Goal: Task Accomplishment & Management: Use online tool/utility

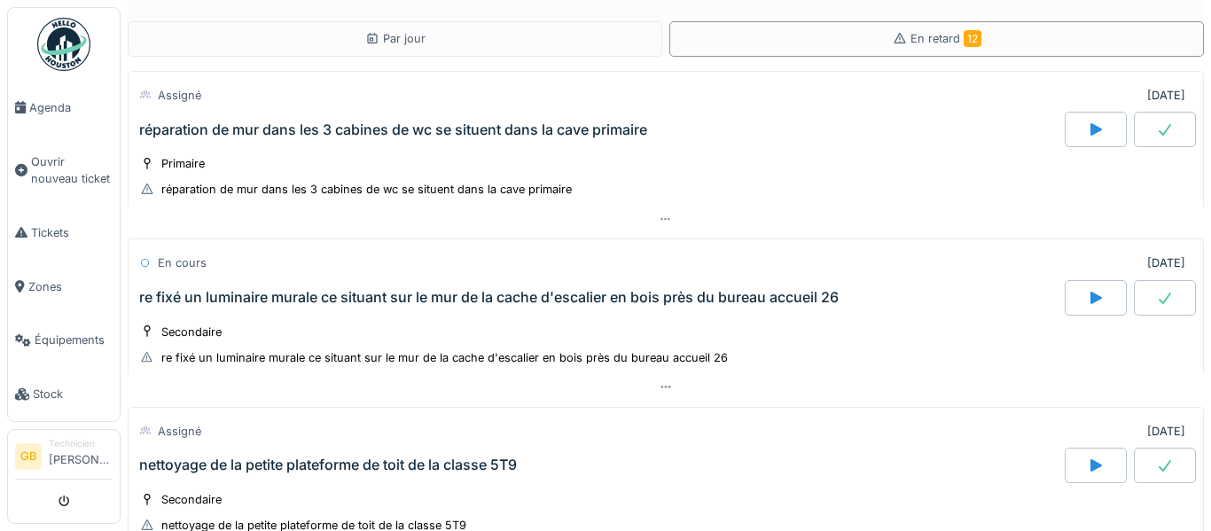
scroll to position [1816, 0]
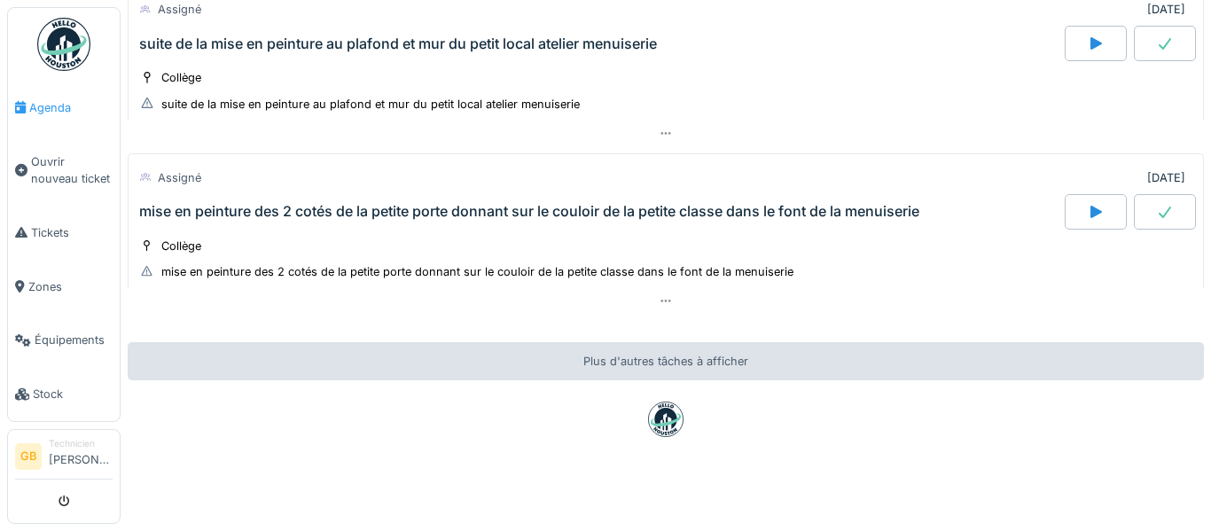
click at [54, 108] on span "Agenda" at bounding box center [70, 107] width 83 height 17
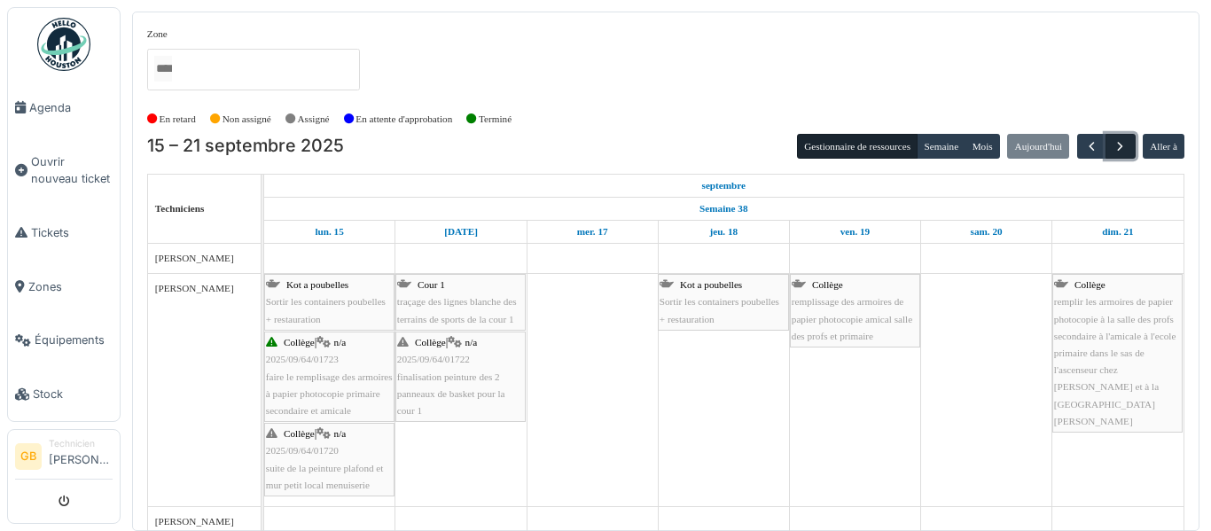
click at [1114, 140] on span "button" at bounding box center [1120, 146] width 15 height 15
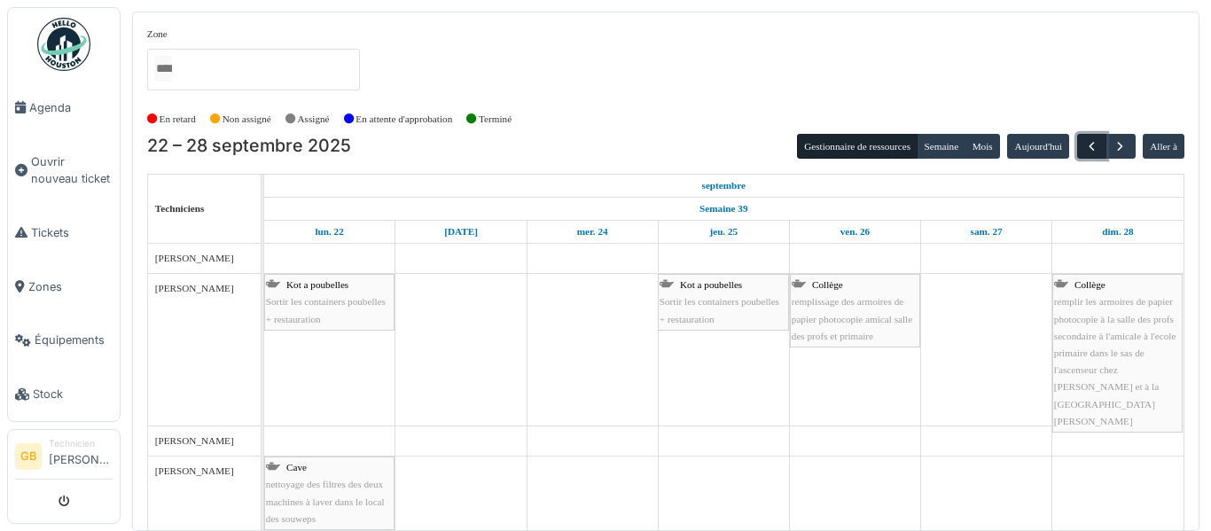
click at [1089, 146] on span "button" at bounding box center [1091, 146] width 15 height 15
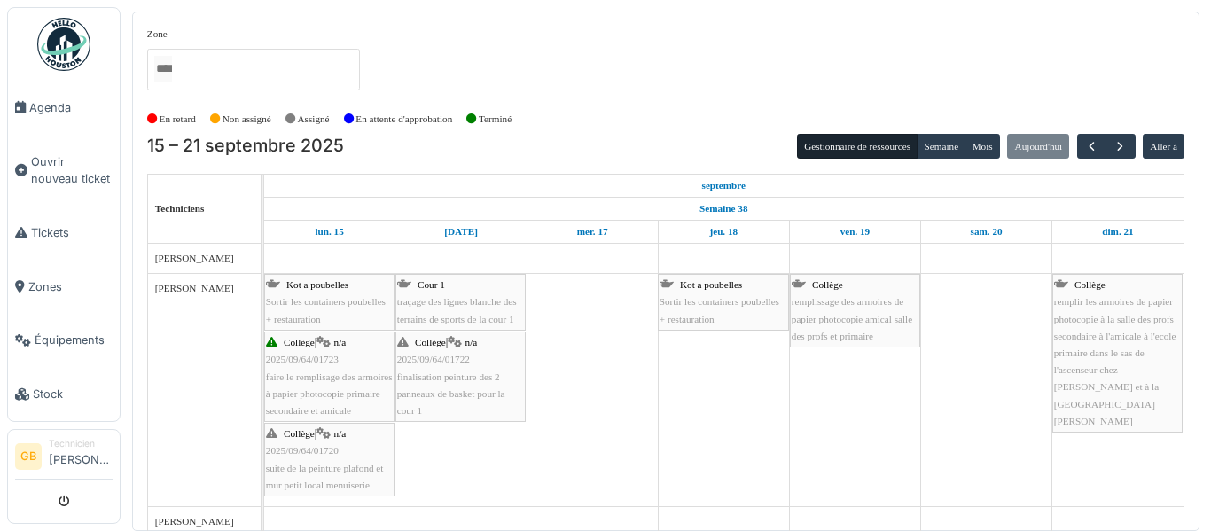
click at [56, 59] on img at bounding box center [63, 44] width 53 height 53
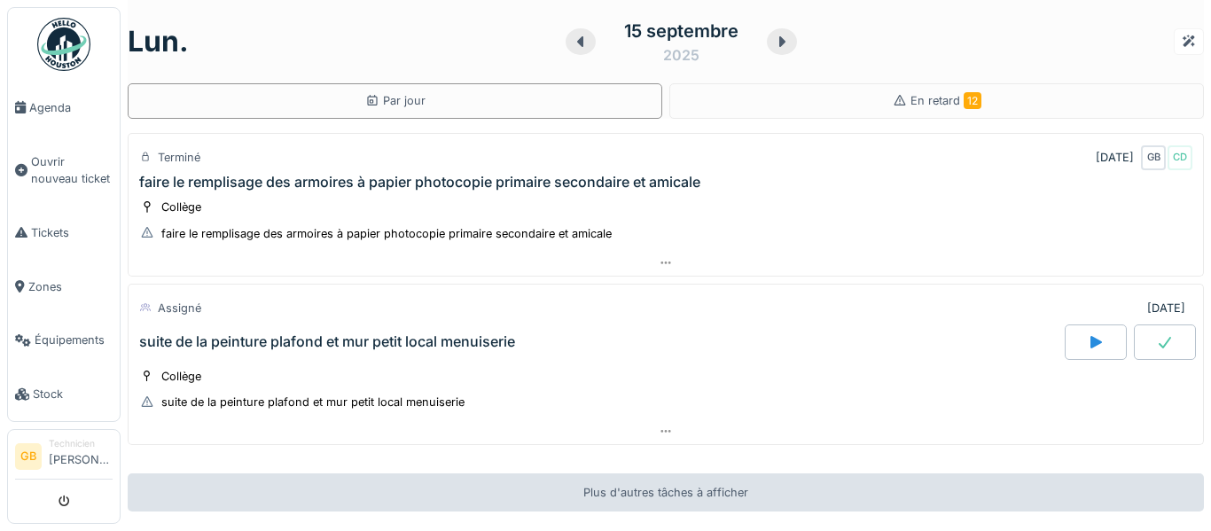
click at [784, 44] on icon at bounding box center [782, 42] width 18 height 14
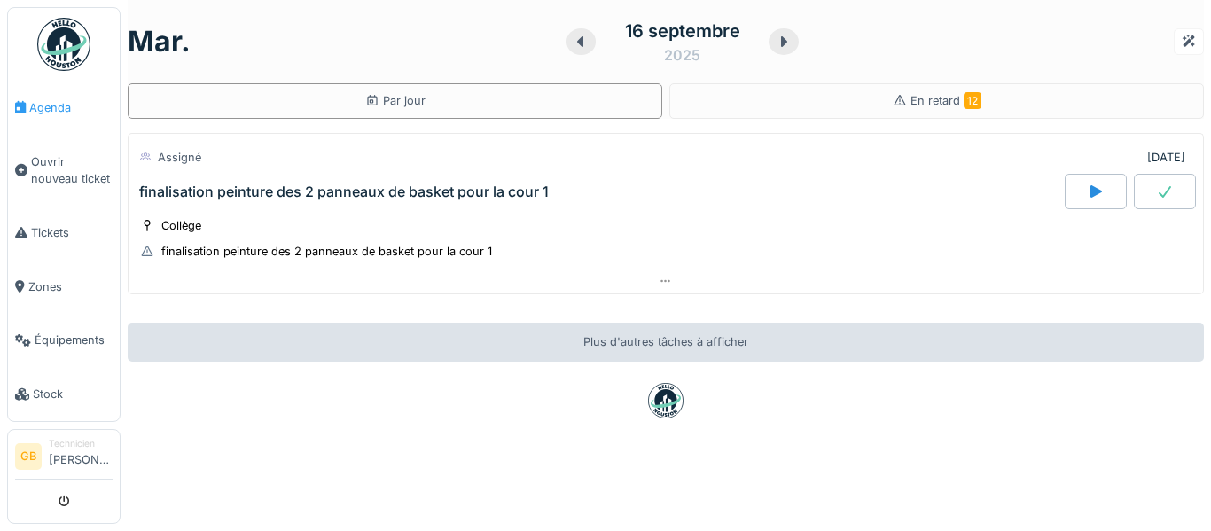
click at [58, 120] on link "Agenda" at bounding box center [64, 108] width 112 height 54
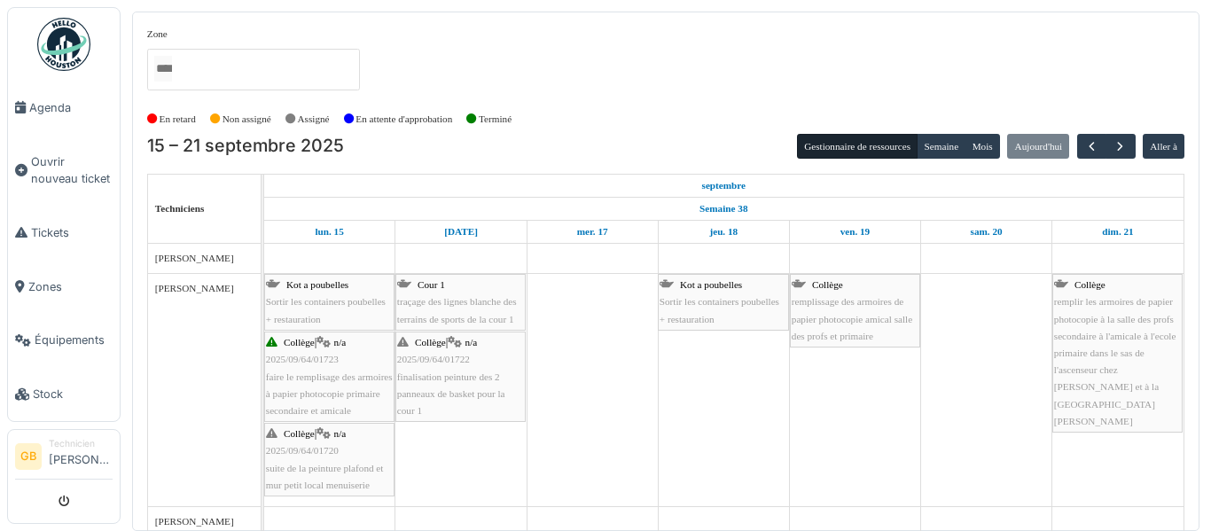
scroll to position [1, 0]
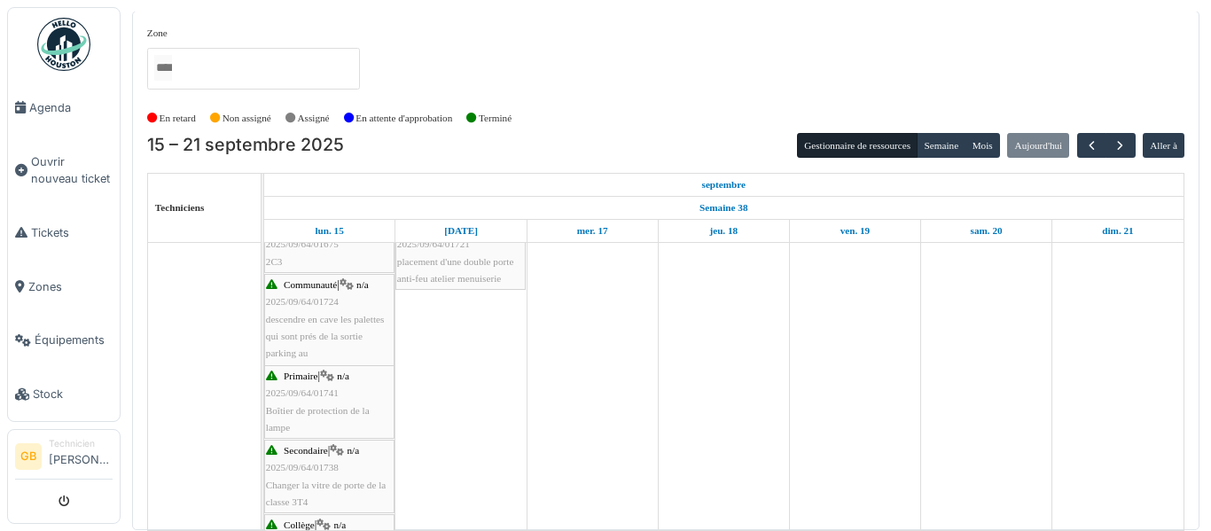
scroll to position [0, 0]
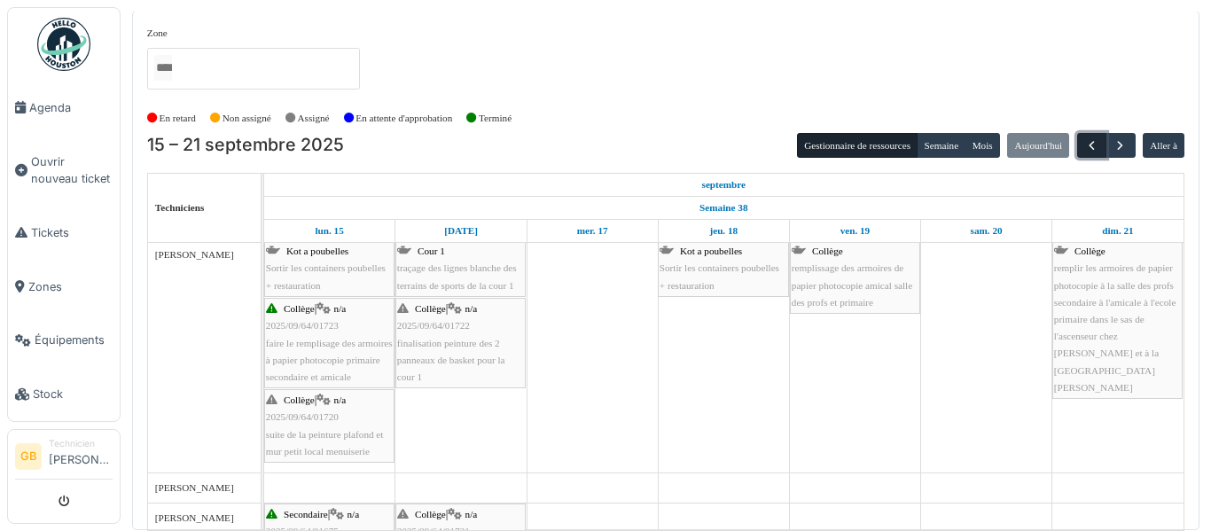
click at [1099, 145] on button "button" at bounding box center [1091, 146] width 29 height 26
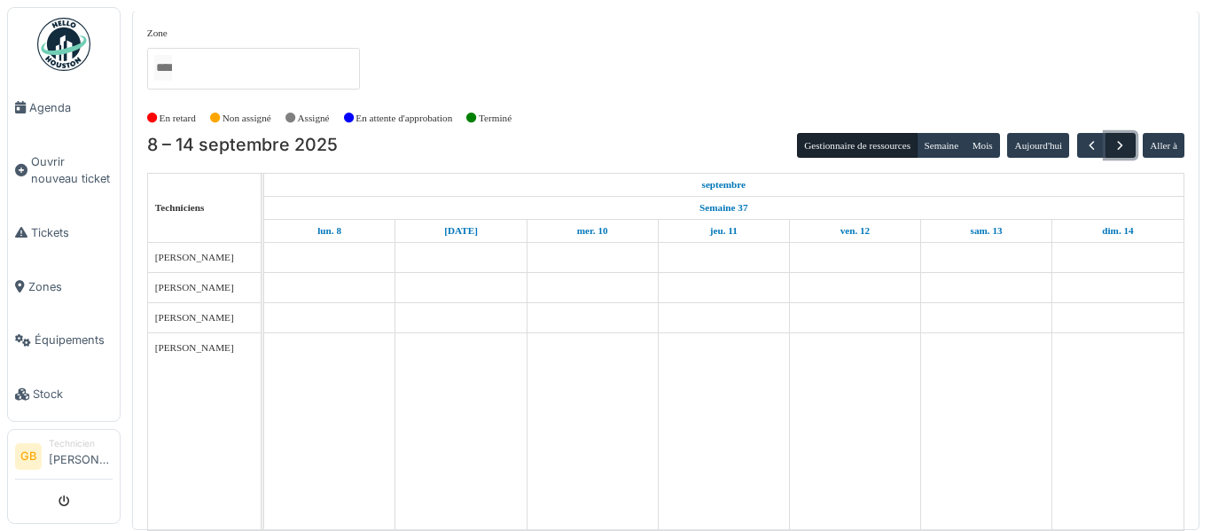
click at [1128, 143] on button "button" at bounding box center [1120, 146] width 29 height 26
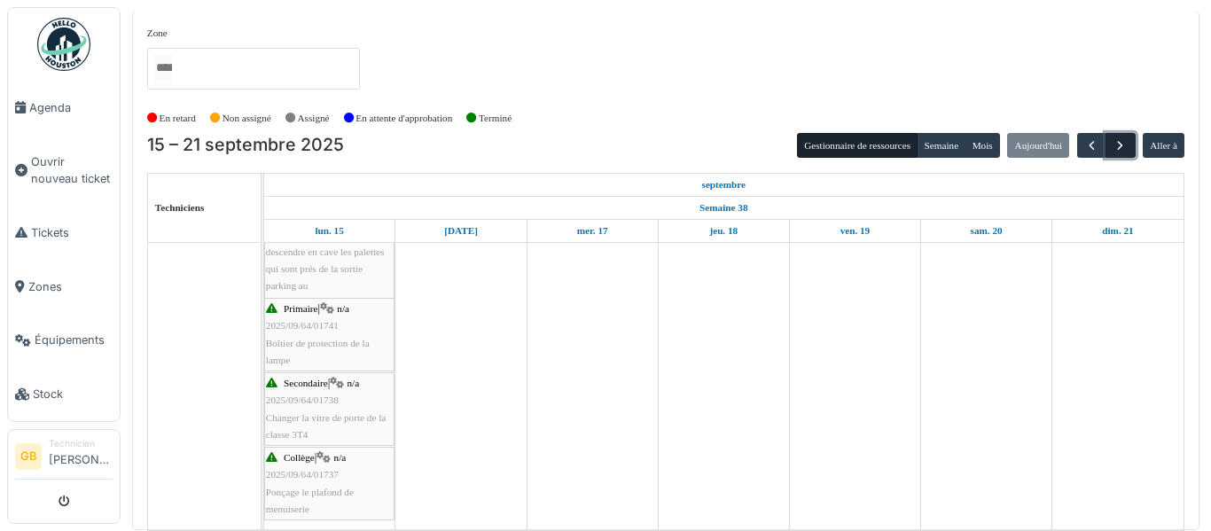
click at [1119, 148] on span "button" at bounding box center [1120, 145] width 15 height 15
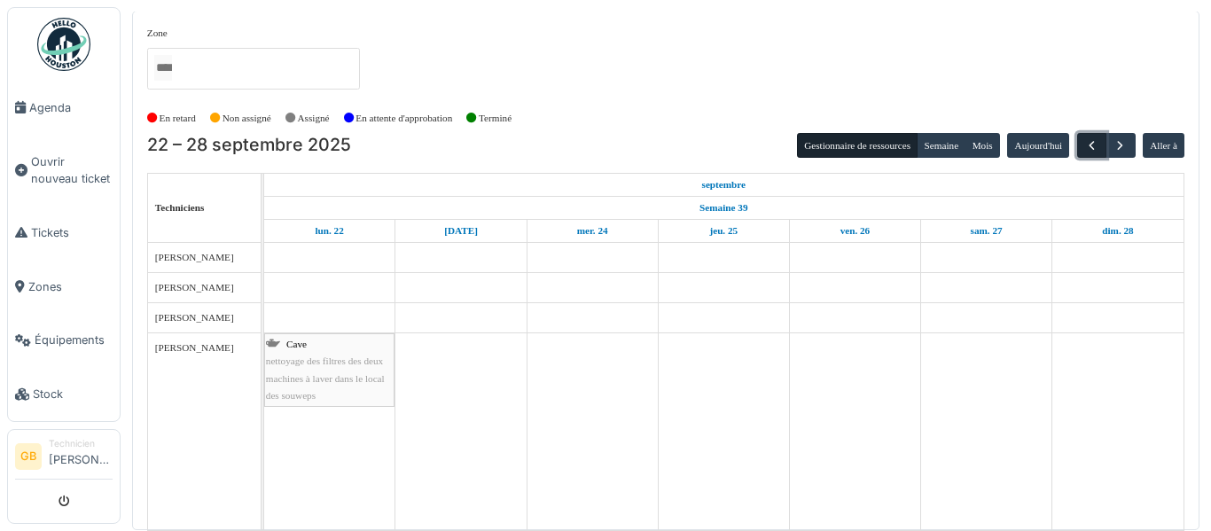
click at [1084, 150] on span "button" at bounding box center [1091, 145] width 15 height 15
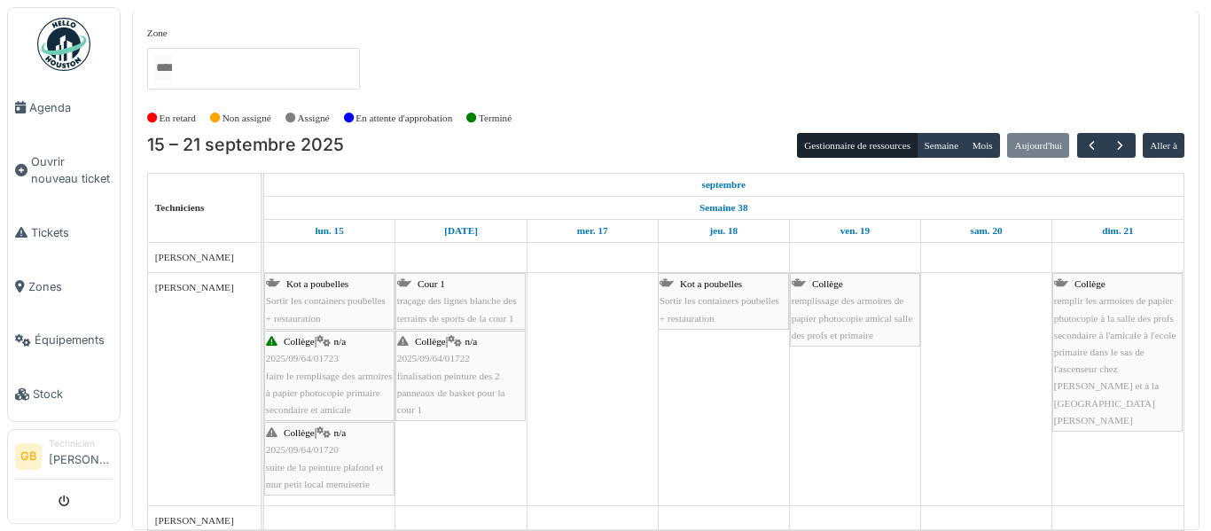
click at [59, 53] on img at bounding box center [63, 44] width 53 height 53
